Goal: Information Seeking & Learning: Understand process/instructions

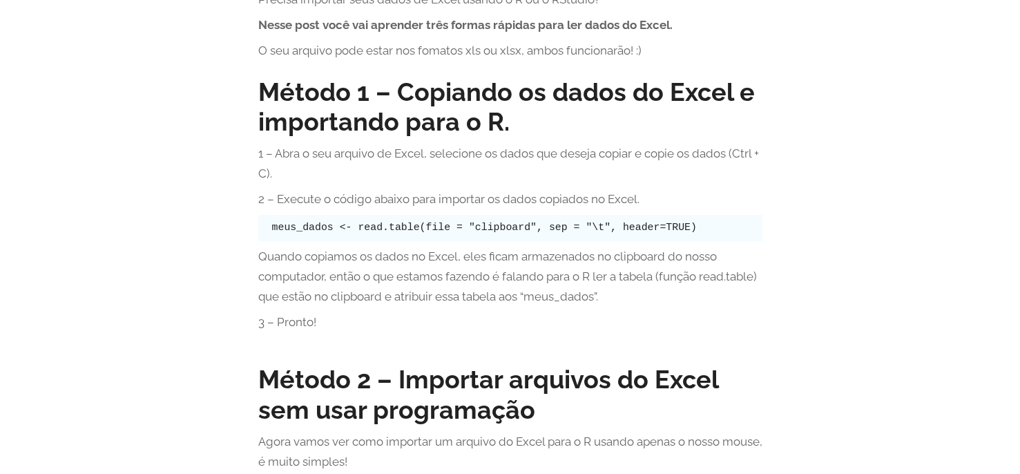
scroll to position [391, 0]
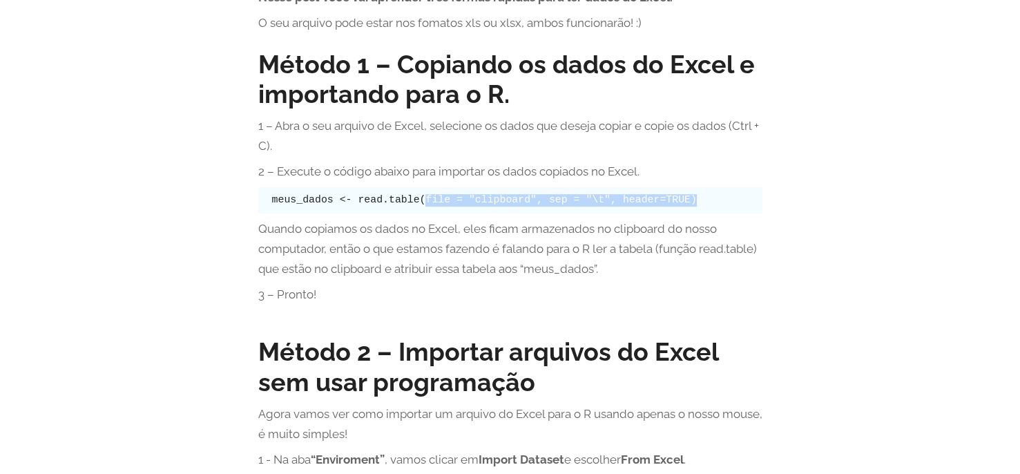
drag, startPoint x: 662, startPoint y: 204, endPoint x: 414, endPoint y: 210, distance: 248.0
click at [414, 210] on pre "meus_dados <- read.table(file = "clipboard", sep = "\t", header=TRUE)" at bounding box center [510, 200] width 504 height 26
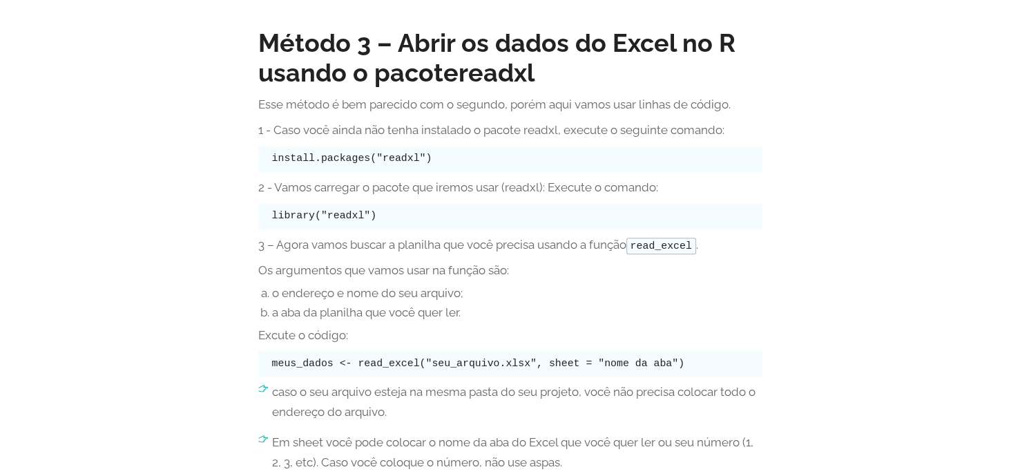
scroll to position [1642, 0]
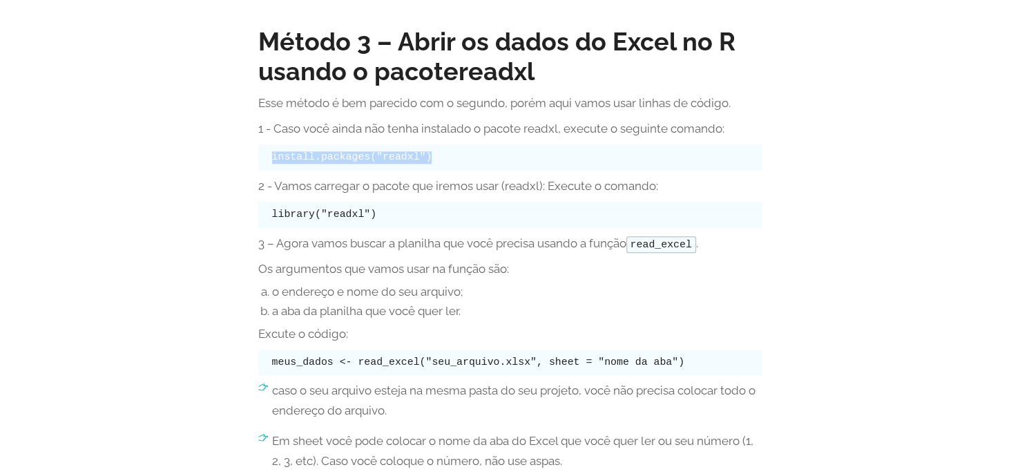
drag, startPoint x: 425, startPoint y: 156, endPoint x: 269, endPoint y: 157, distance: 156.8
click at [269, 157] on pre "install.packages("readxl")" at bounding box center [510, 157] width 504 height 26
copy code "install.packages("readxl")"
drag, startPoint x: 384, startPoint y: 213, endPoint x: 275, endPoint y: 222, distance: 109.4
click at [275, 222] on pre "library("readxl")" at bounding box center [510, 215] width 504 height 26
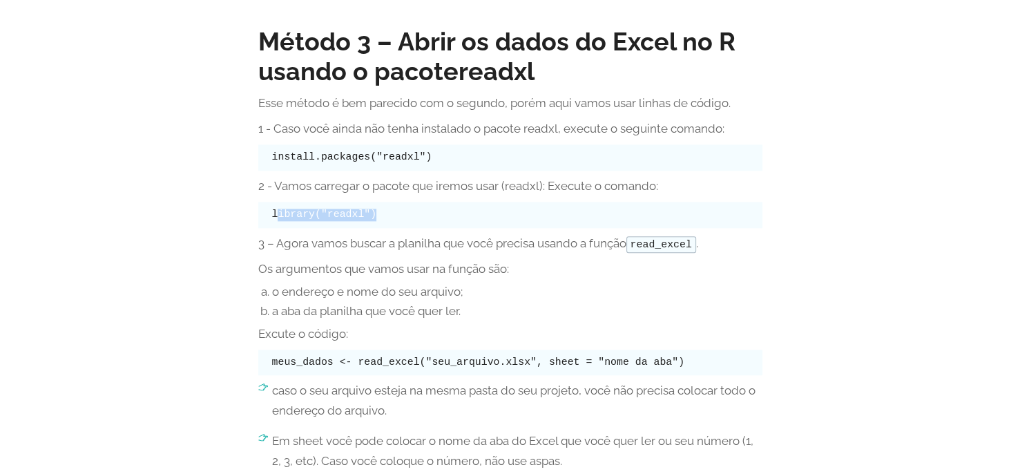
click at [377, 213] on pre "library("readxl")" at bounding box center [510, 215] width 504 height 26
drag, startPoint x: 377, startPoint y: 213, endPoint x: 247, endPoint y: 215, distance: 129.9
click at [478, 282] on div "Método 3 – Abrir os dados do Excel no R usando o pacote readxl Esse método é be…" at bounding box center [510, 295] width 504 height 558
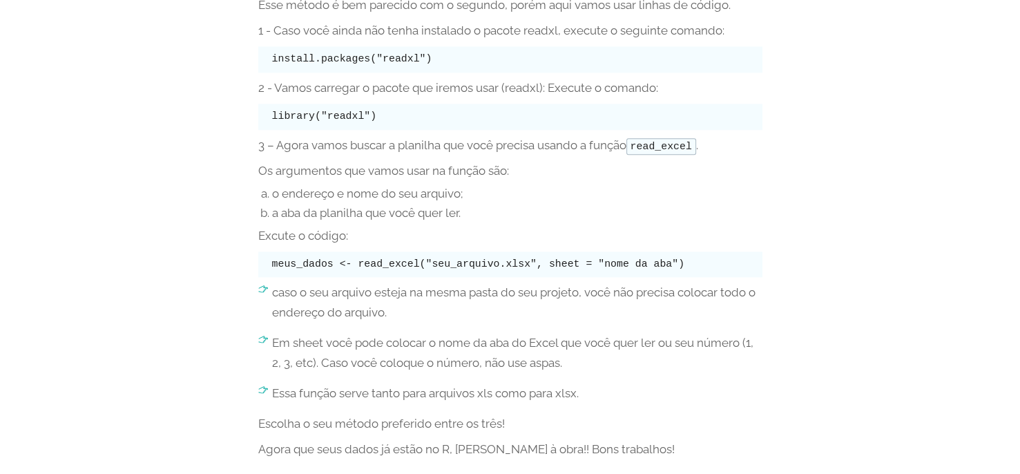
scroll to position [1742, 0]
drag, startPoint x: 346, startPoint y: 261, endPoint x: 660, endPoint y: 269, distance: 314.3
click at [660, 269] on pre "meus_dados <- read_excel("seu_arquivo.xlsx", sheet = "nome da aba")" at bounding box center [510, 263] width 504 height 26
copy code "read_excel("seu_arquivo.xlsx", sheet = "nome da aba")"
